Goal: Navigation & Orientation: Find specific page/section

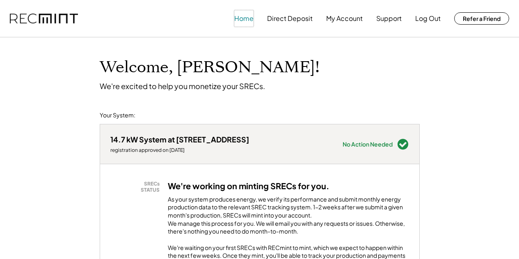
click at [245, 19] on button "Home" at bounding box center [243, 18] width 19 height 16
click at [281, 16] on button "Direct Deposit" at bounding box center [290, 18] width 46 height 16
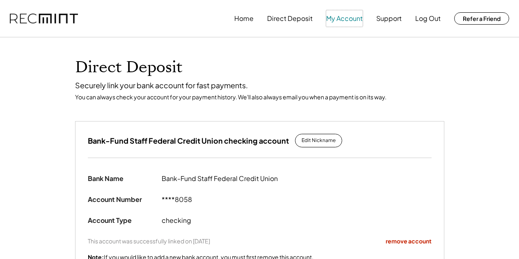
click at [350, 16] on button "My Account" at bounding box center [344, 18] width 37 height 16
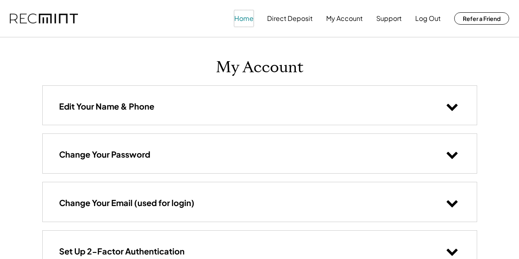
click at [242, 18] on button "Home" at bounding box center [243, 18] width 19 height 16
